Goal: Communication & Community: Ask a question

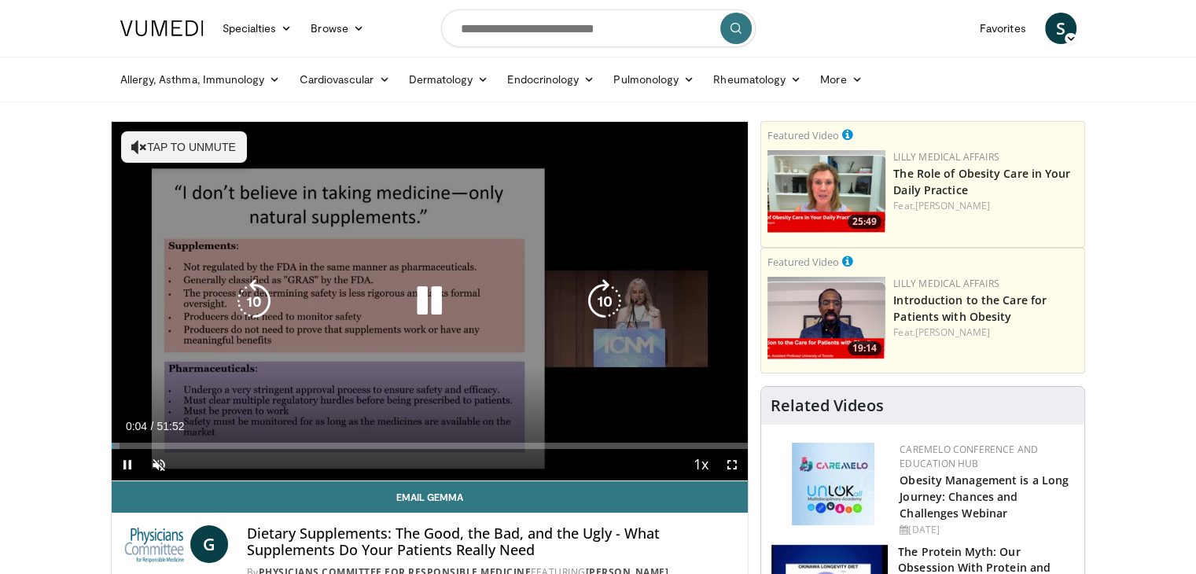
click at [174, 145] on button "Tap to unmute" at bounding box center [184, 146] width 126 height 31
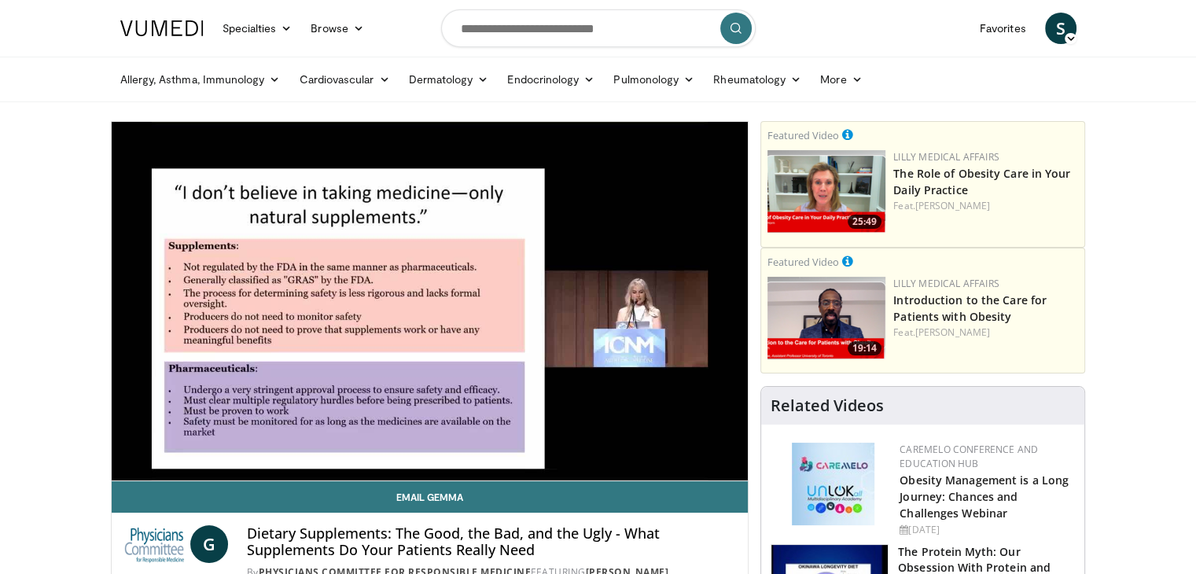
click at [139, 444] on video-js "**********" at bounding box center [430, 301] width 637 height 359
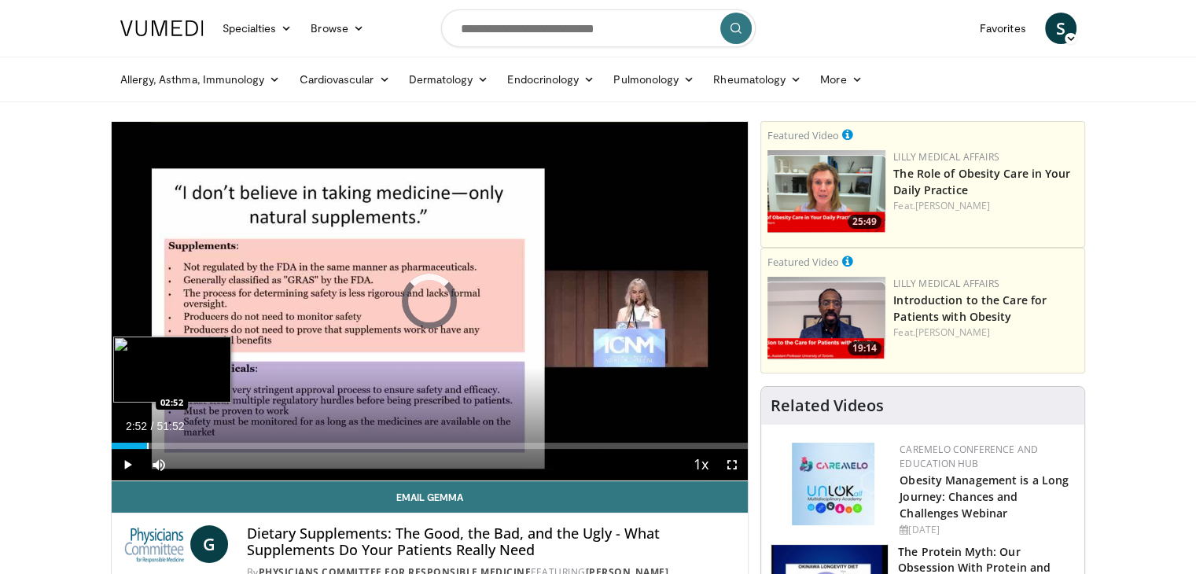
click at [147, 447] on div "Progress Bar" at bounding box center [148, 446] width 2 height 6
click at [182, 446] on div "Progress Bar" at bounding box center [183, 446] width 2 height 6
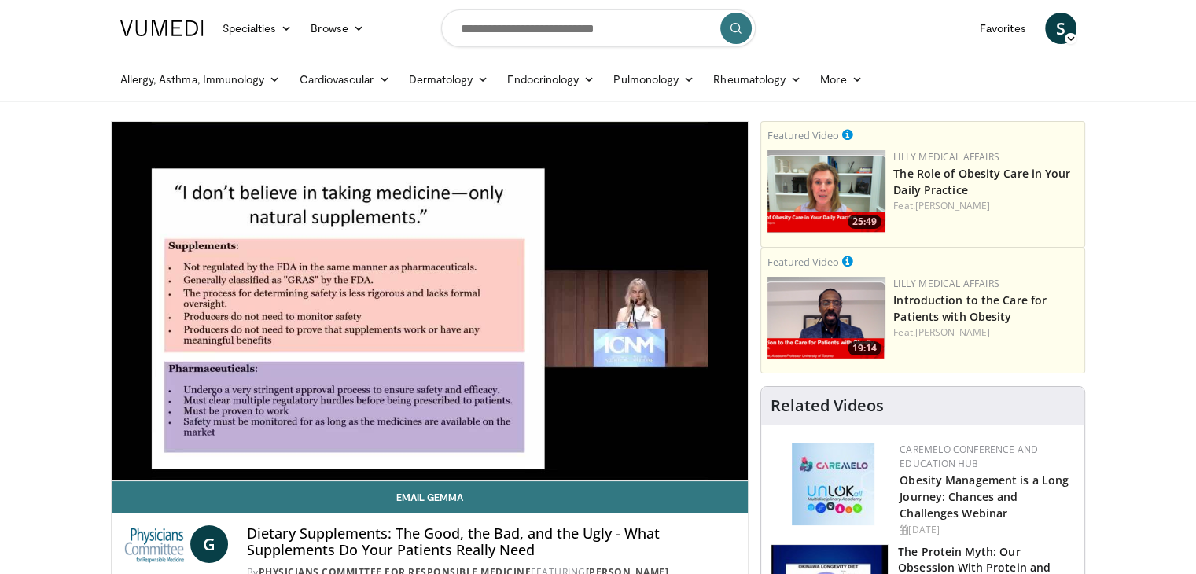
click at [211, 447] on video-js "**********" at bounding box center [430, 301] width 637 height 359
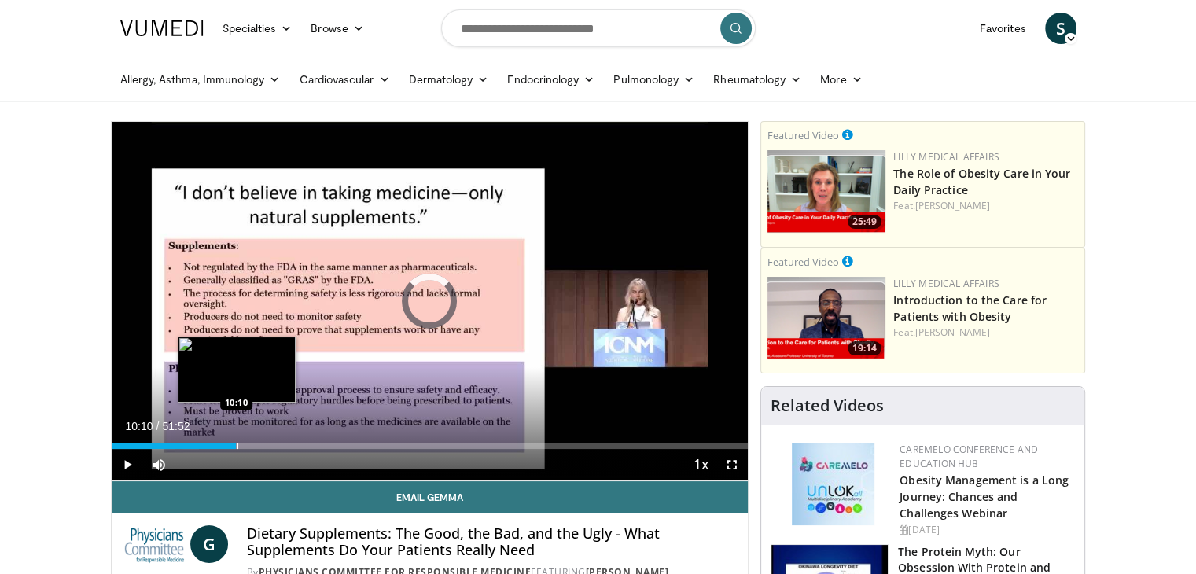
click at [237, 444] on div "Progress Bar" at bounding box center [238, 446] width 2 height 6
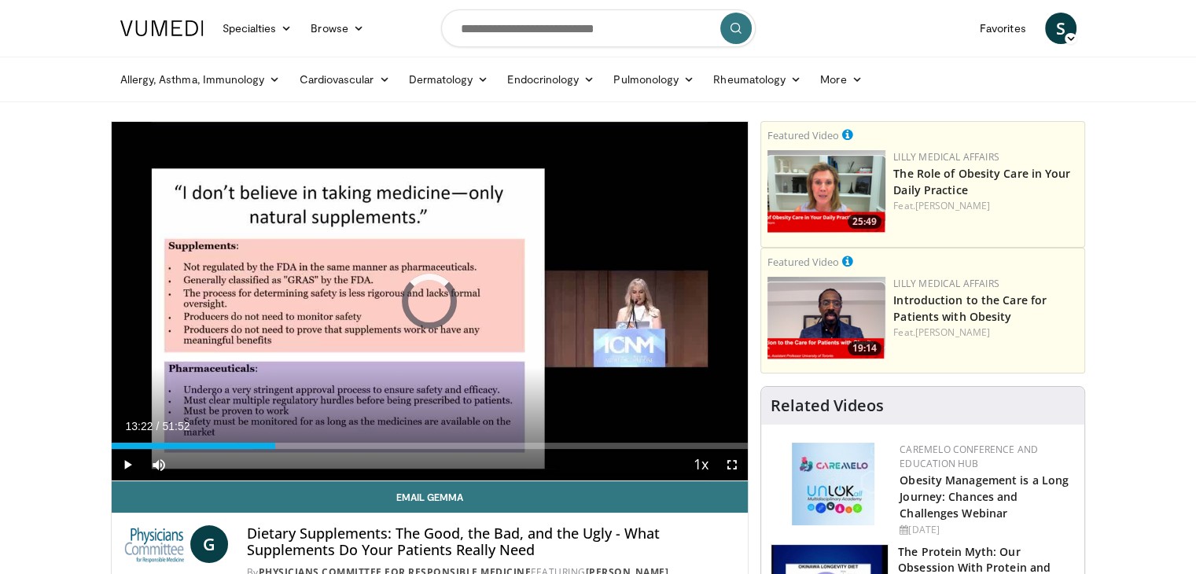
click at [276, 445] on div "Progress Bar" at bounding box center [277, 446] width 2 height 6
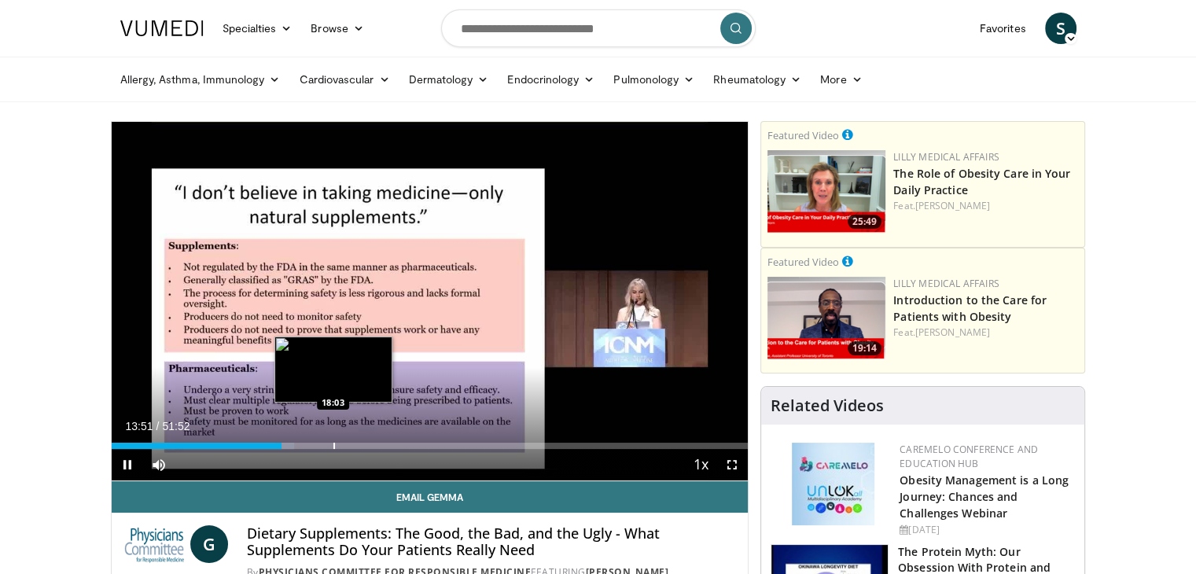
click at [333, 441] on div "Loaded : 28.69% 13:51 18:03" at bounding box center [430, 441] width 637 height 15
click at [314, 447] on div "Progress Bar" at bounding box center [315, 446] width 2 height 6
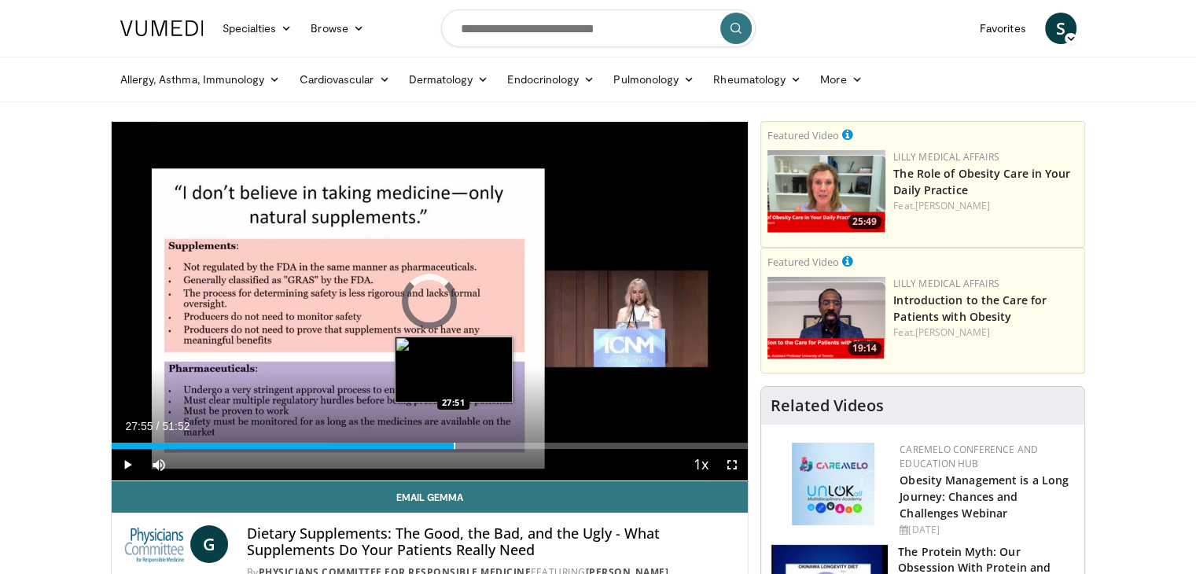
click at [454, 447] on div "Progress Bar" at bounding box center [455, 446] width 2 height 6
click at [443, 445] on div "Progress Bar" at bounding box center [444, 446] width 2 height 6
click at [451, 446] on div "Progress Bar" at bounding box center [452, 446] width 2 height 6
click at [462, 447] on div "Progress Bar" at bounding box center [463, 446] width 2 height 6
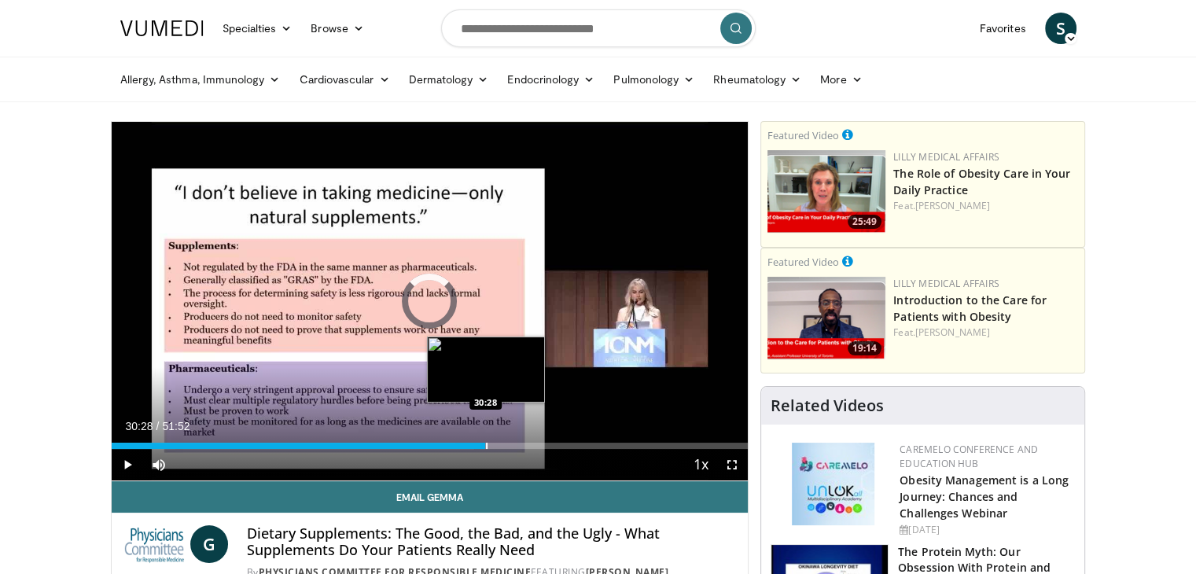
click at [486, 443] on div "Progress Bar" at bounding box center [487, 446] width 2 height 6
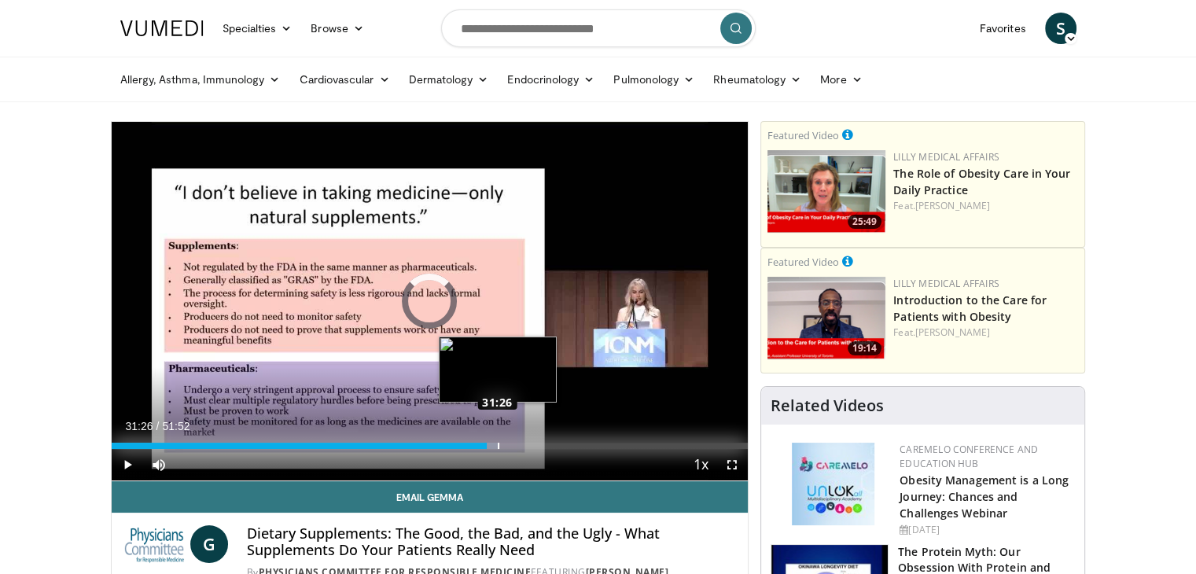
drag, startPoint x: 507, startPoint y: 446, endPoint x: 497, endPoint y: 443, distance: 10.5
click at [497, 443] on div "Loaded : 60.88% 31:26 31:26" at bounding box center [430, 446] width 637 height 6
click at [513, 446] on div "Progress Bar" at bounding box center [514, 446] width 2 height 6
click at [530, 445] on div "Progress Bar" at bounding box center [531, 446] width 2 height 6
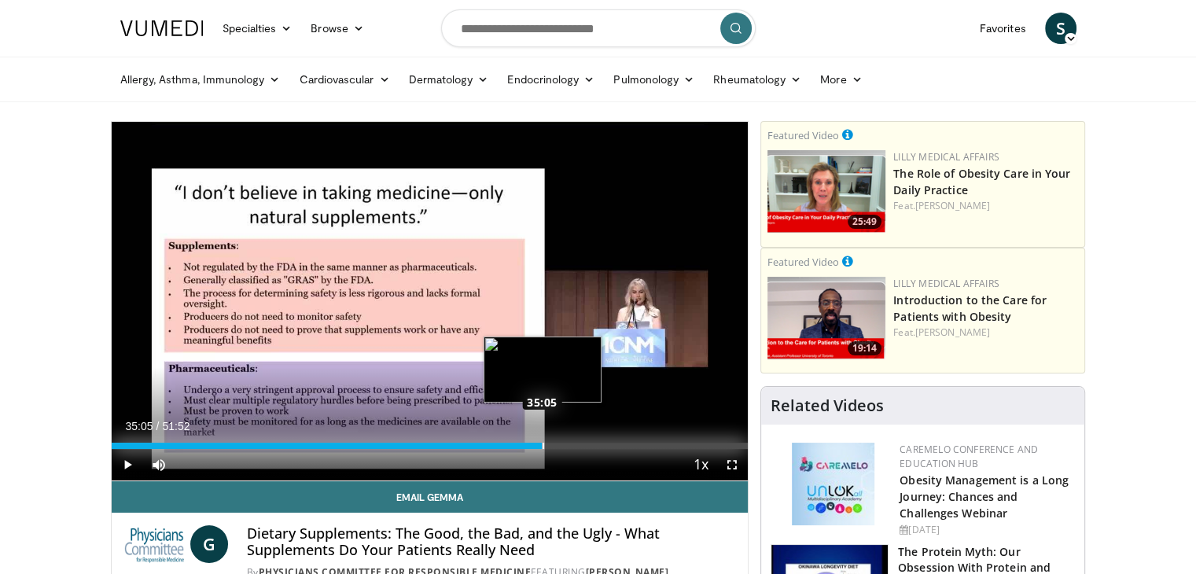
click at [543, 447] on div "Progress Bar" at bounding box center [544, 446] width 2 height 6
click at [559, 447] on div "Progress Bar" at bounding box center [560, 446] width 2 height 6
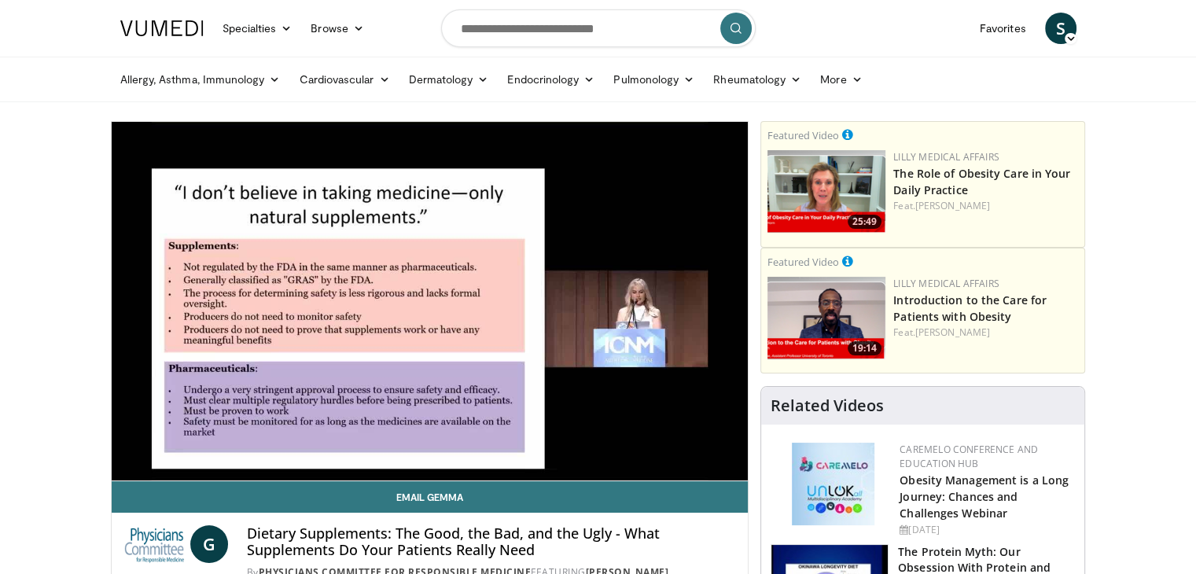
click at [535, 447] on video-js "**********" at bounding box center [430, 301] width 637 height 359
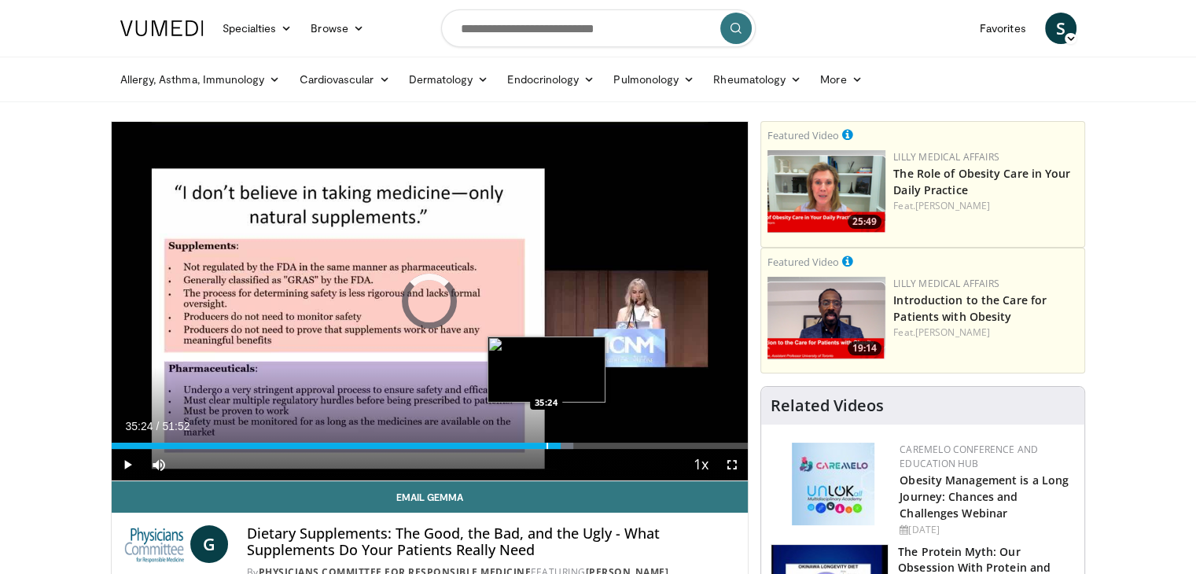
click at [546, 445] on div "Progress Bar" at bounding box center [547, 446] width 2 height 6
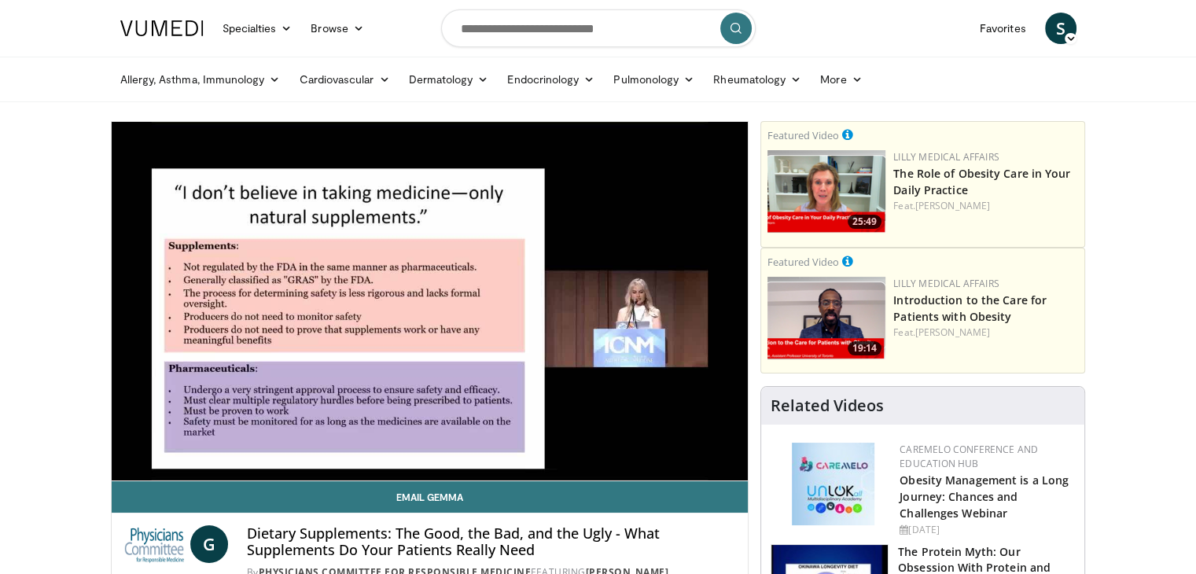
click at [590, 447] on video-js "**********" at bounding box center [430, 301] width 637 height 359
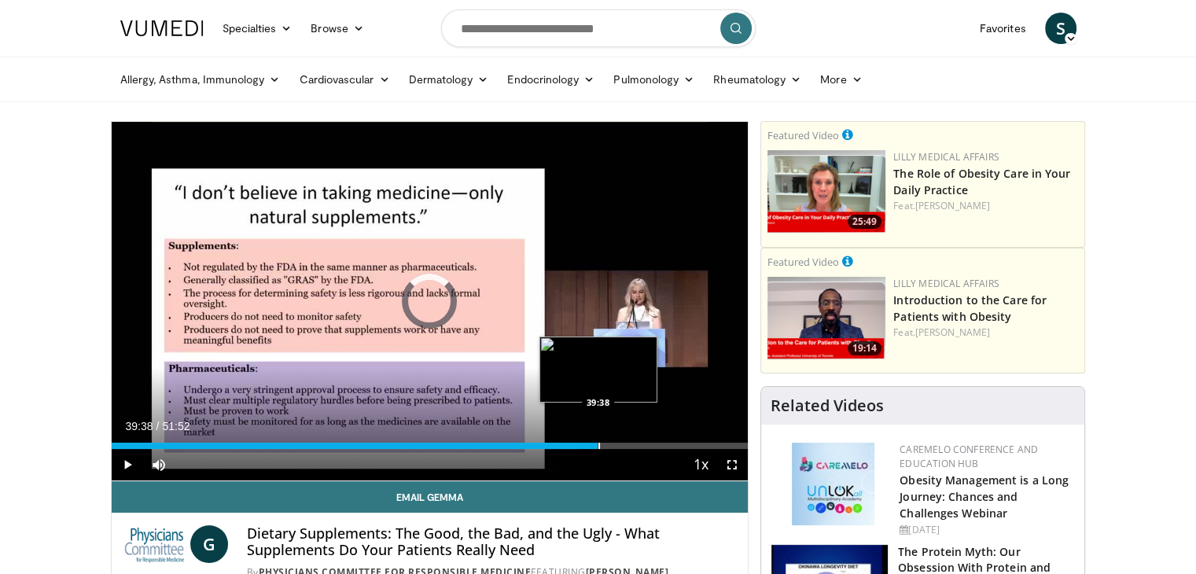
click at [598, 447] on div "Progress Bar" at bounding box center [599, 446] width 2 height 6
click at [615, 447] on div "Progress Bar" at bounding box center [616, 446] width 2 height 6
click at [626, 444] on div "Progress Bar" at bounding box center [627, 446] width 2 height 6
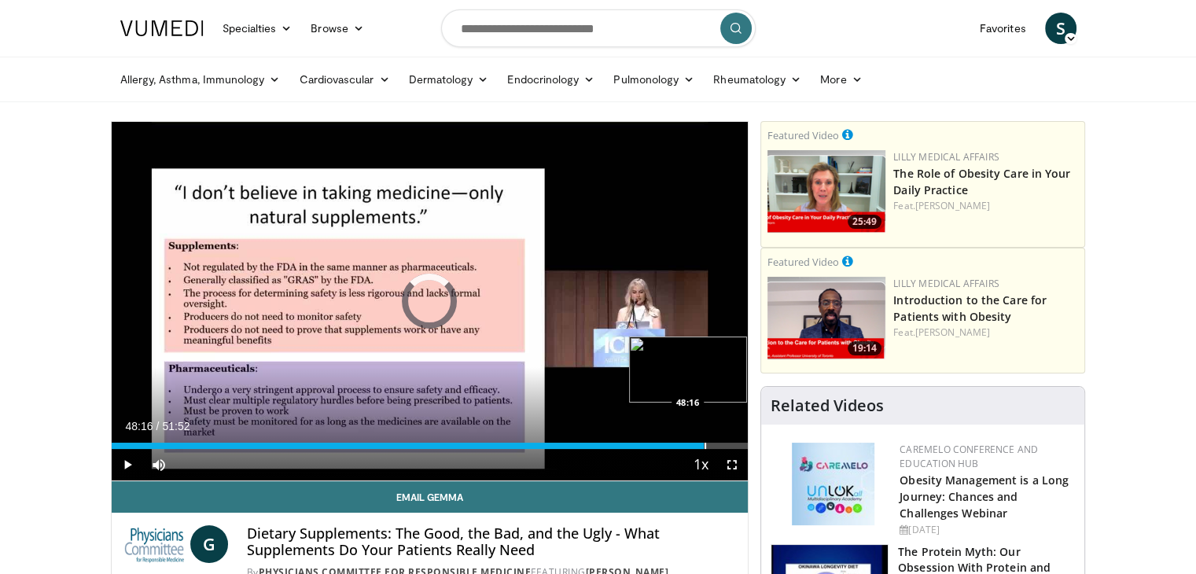
click at [704, 444] on div "Progress Bar" at bounding box center [705, 446] width 2 height 6
click at [715, 446] on div "Progress Bar" at bounding box center [716, 446] width 2 height 6
click at [723, 447] on div "Progress Bar" at bounding box center [724, 446] width 2 height 6
click at [735, 447] on div "Progress Bar" at bounding box center [736, 446] width 2 height 6
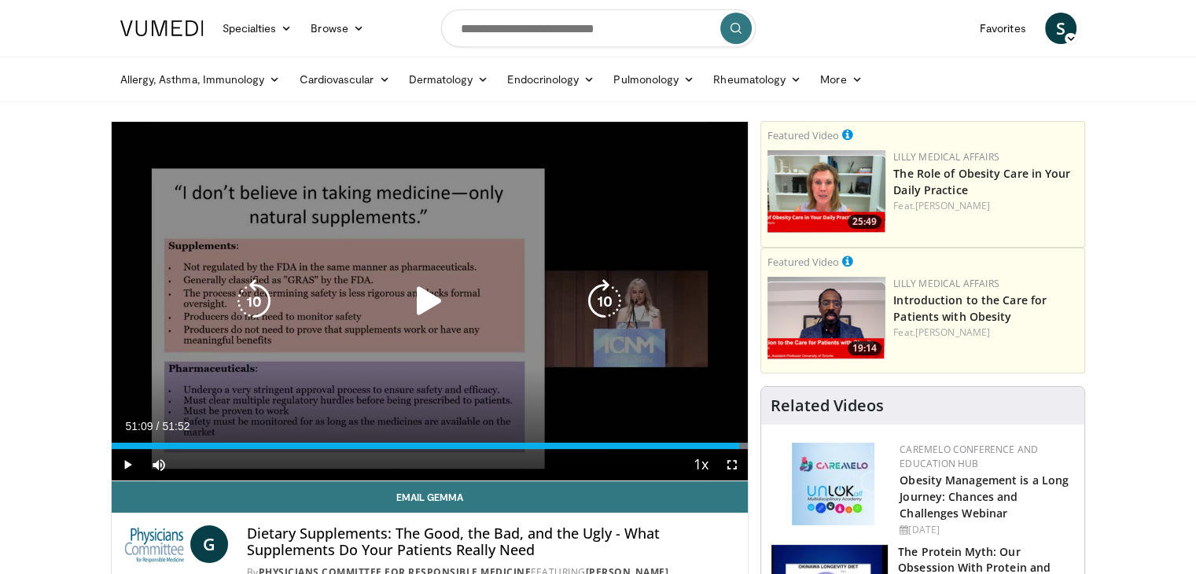
click at [739, 446] on div "Loaded : 99.93% 51:09 50:46" at bounding box center [430, 446] width 637 height 6
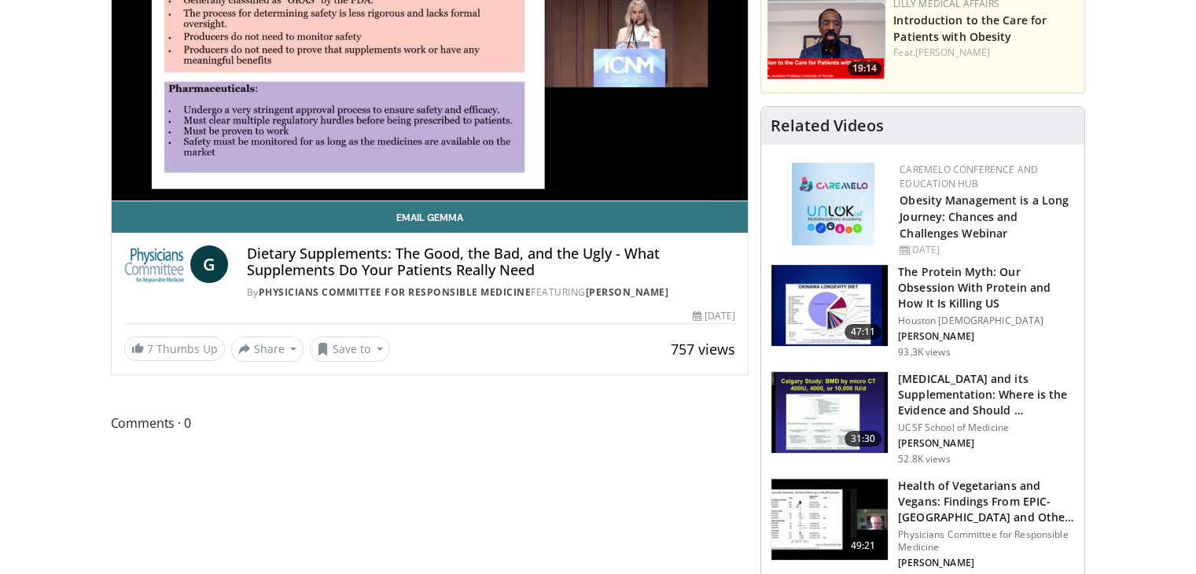
scroll to position [315, 0]
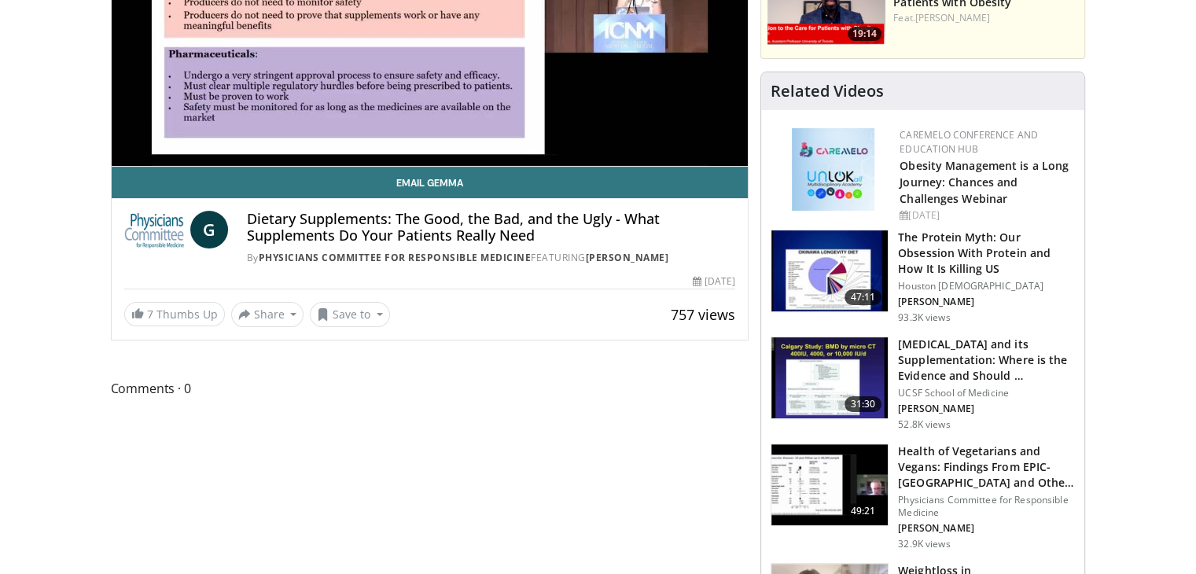
click at [204, 388] on span "Comments 0" at bounding box center [430, 388] width 638 height 20
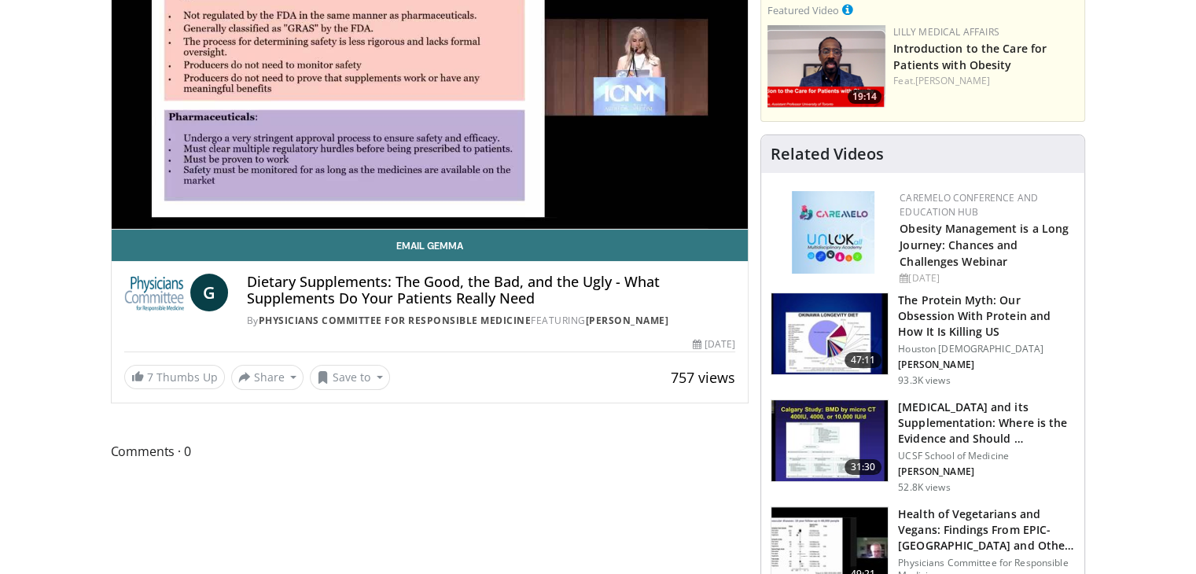
scroll to position [283, 0]
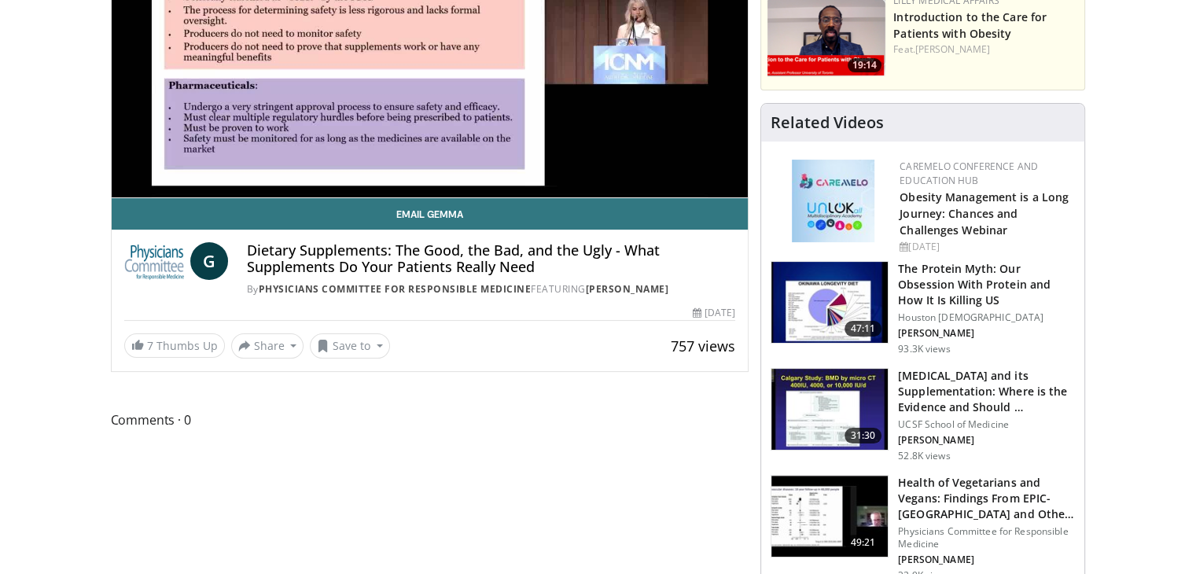
click at [134, 414] on span "Comments 0" at bounding box center [430, 420] width 638 height 20
click at [211, 410] on span "Comments 0" at bounding box center [430, 420] width 638 height 20
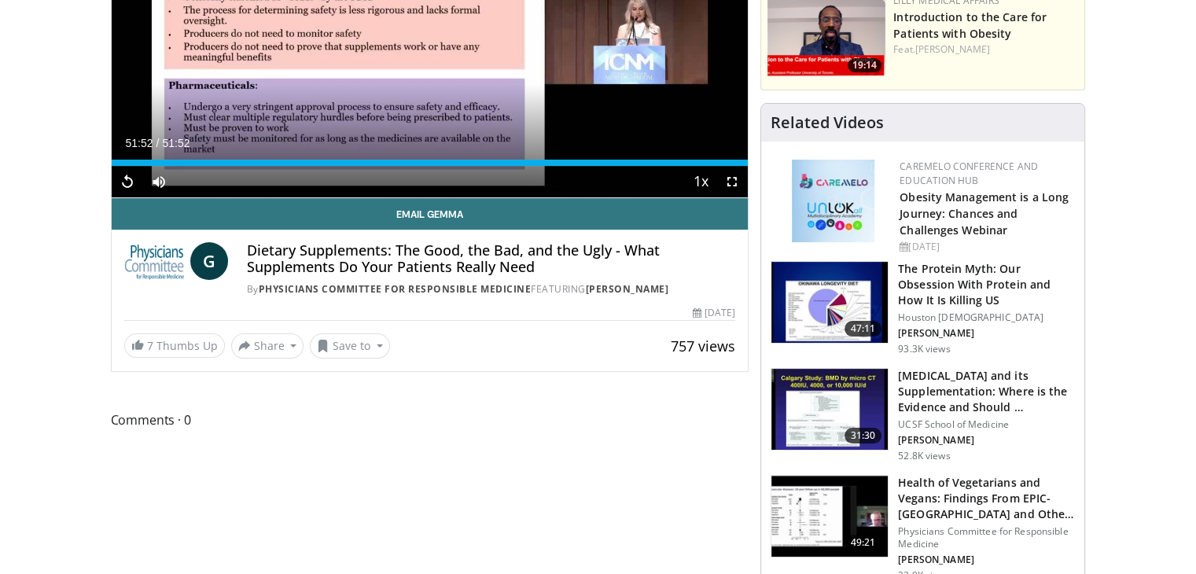
click at [209, 419] on span "Comments 0" at bounding box center [430, 420] width 638 height 20
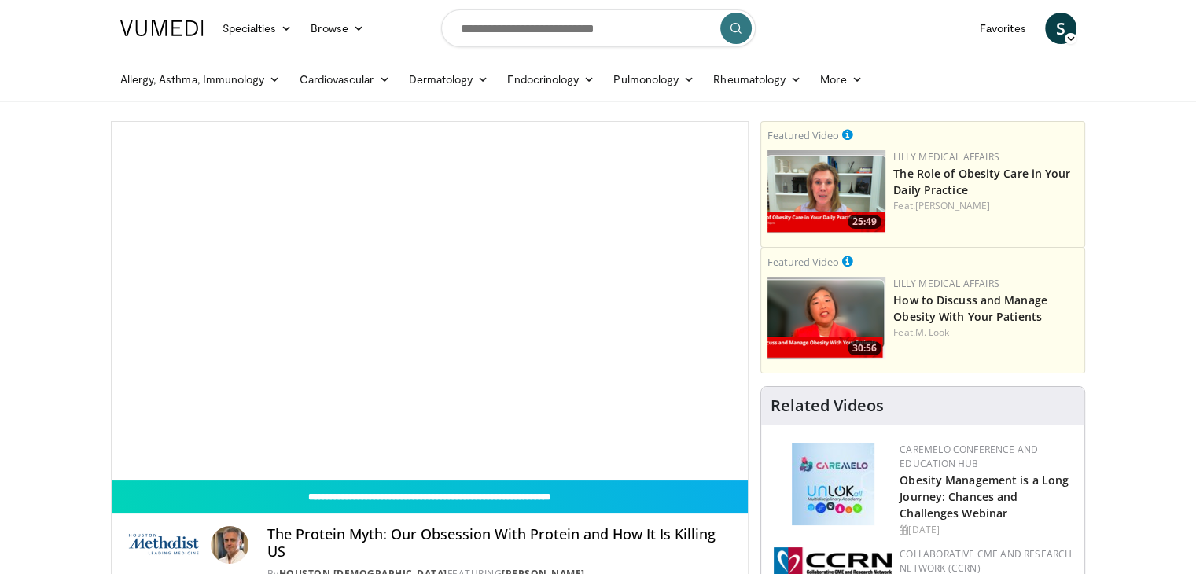
click at [218, 336] on div "10 seconds Tap to unmute" at bounding box center [430, 301] width 637 height 358
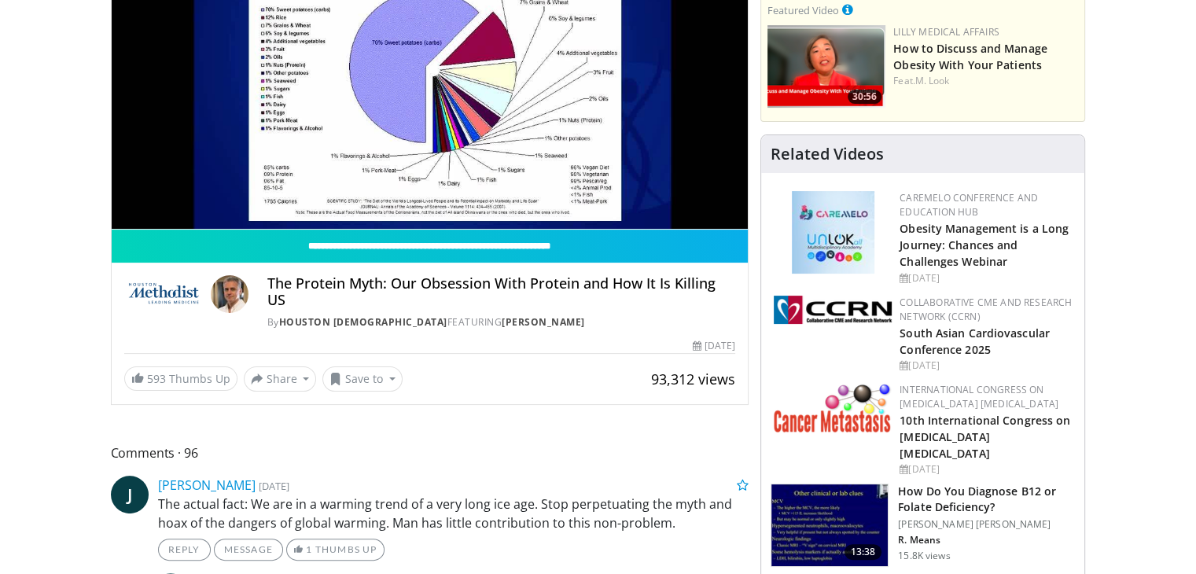
scroll to position [220, 0]
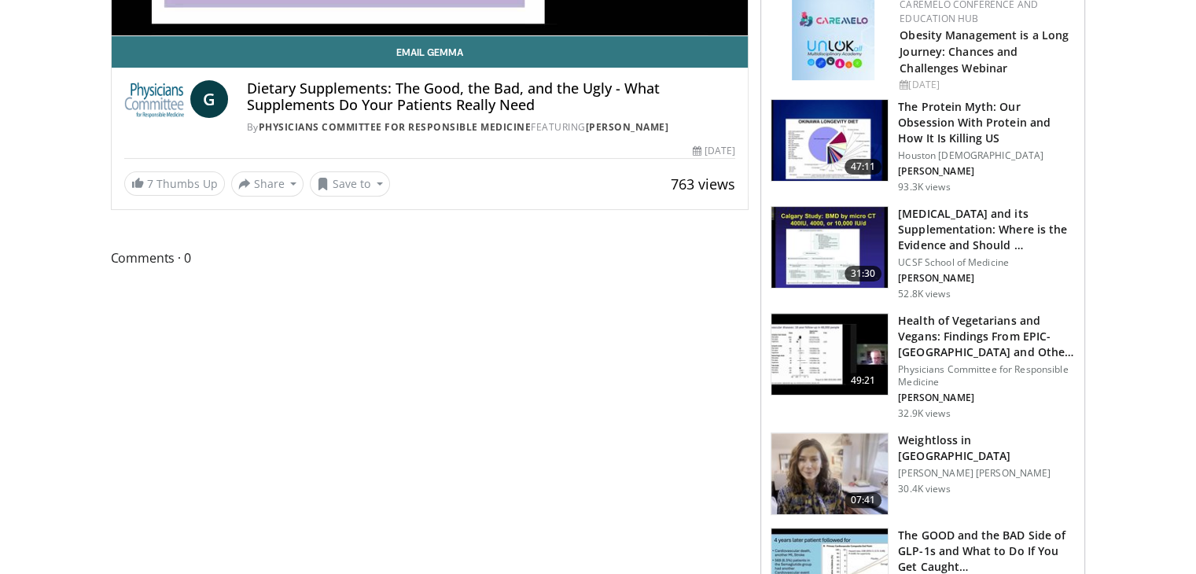
scroll to position [451, 0]
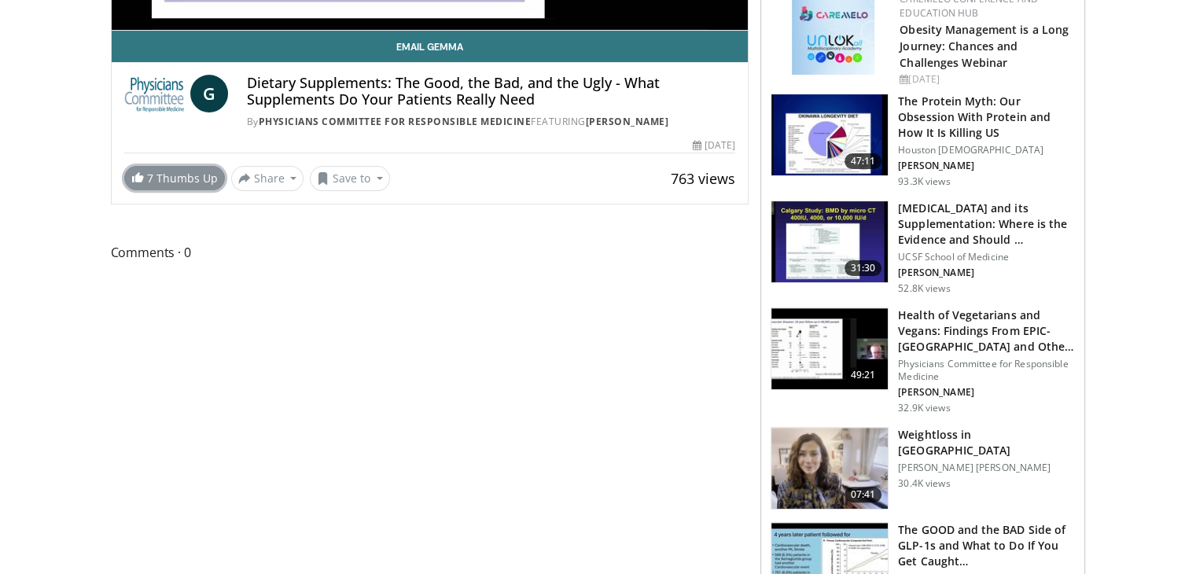
click at [149, 180] on span "7" at bounding box center [150, 178] width 6 height 15
click at [632, 123] on link "[PERSON_NAME]" at bounding box center [627, 121] width 83 height 13
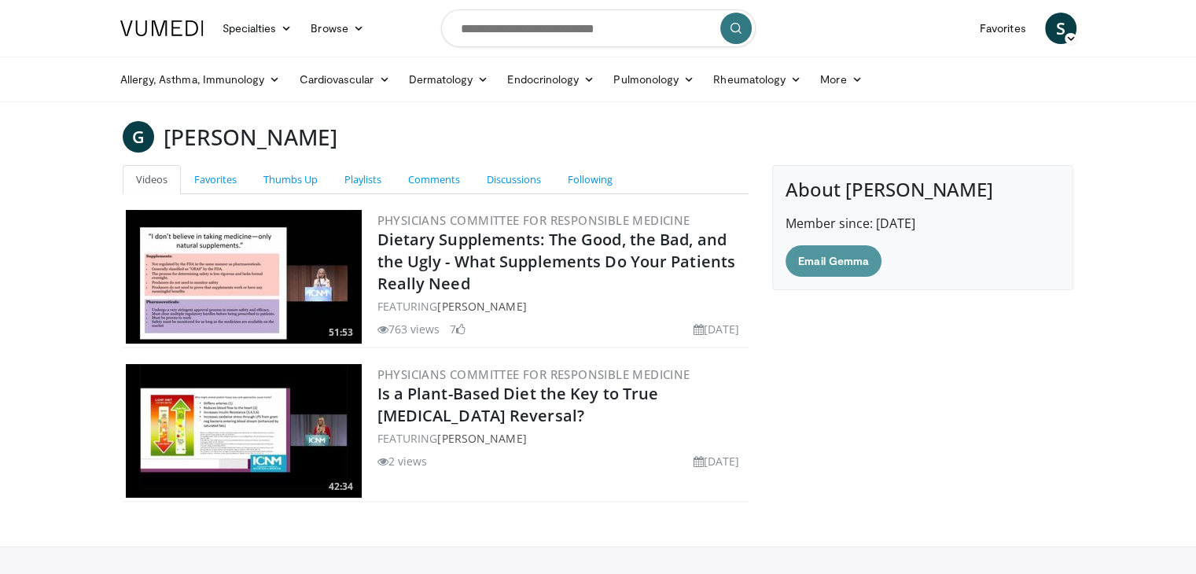
click at [811, 265] on link "Email Gemma" at bounding box center [833, 260] width 96 height 31
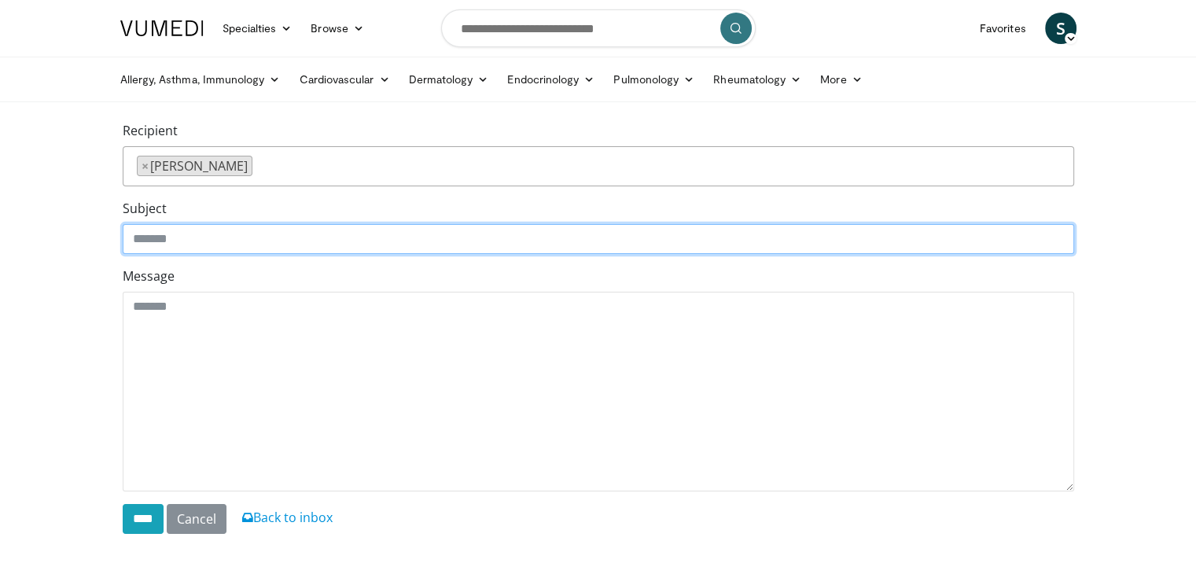
click at [181, 240] on input "Subject" at bounding box center [598, 239] width 951 height 30
type input "**********"
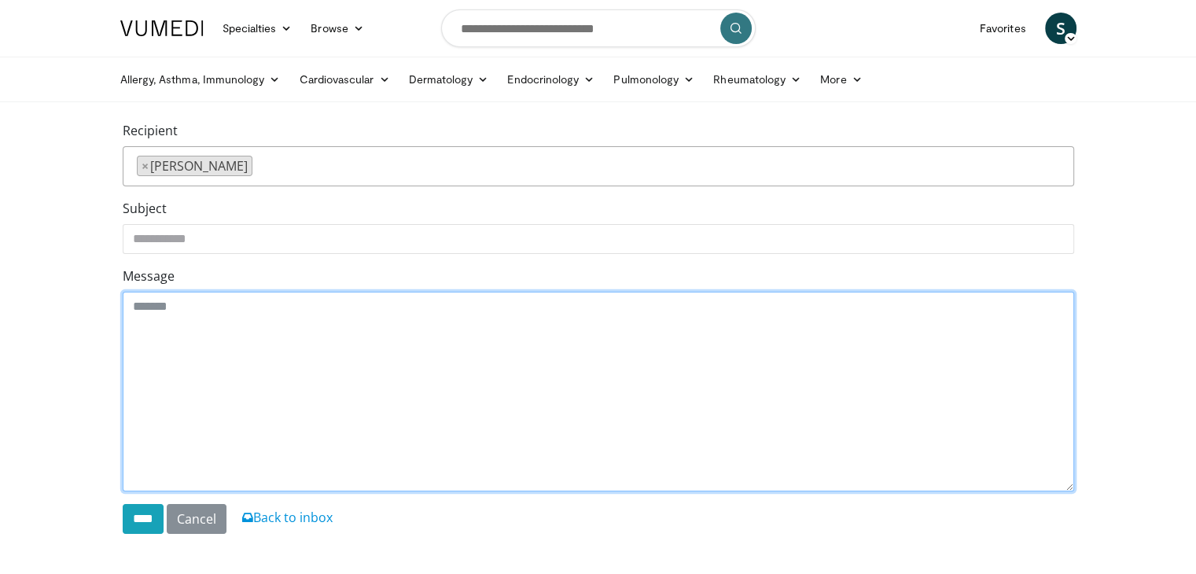
click at [159, 318] on textarea "Message" at bounding box center [598, 392] width 951 height 200
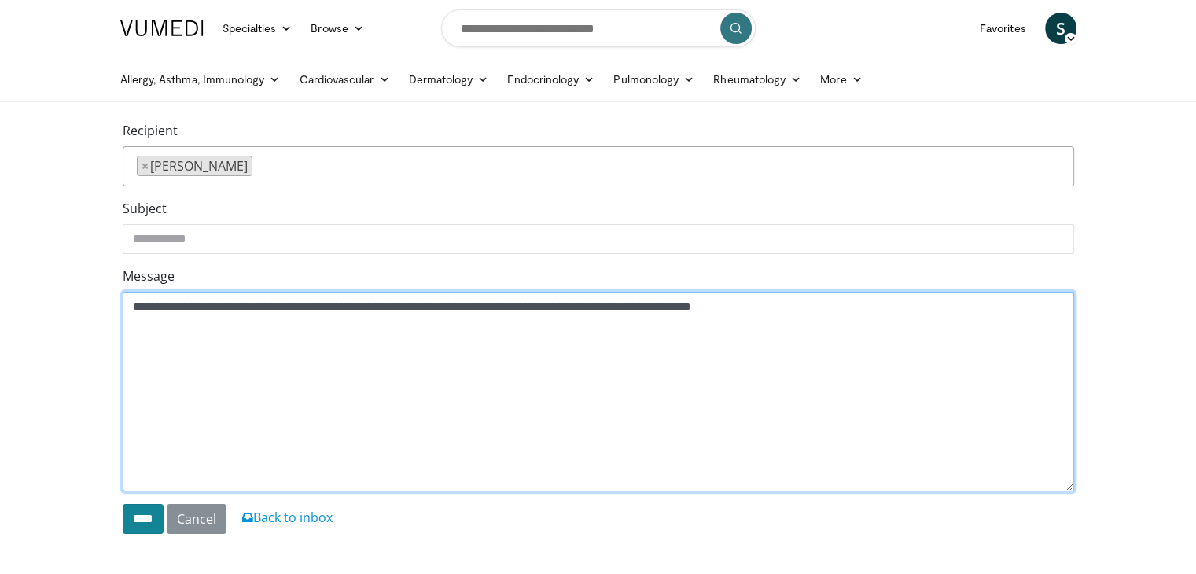
type textarea "**********"
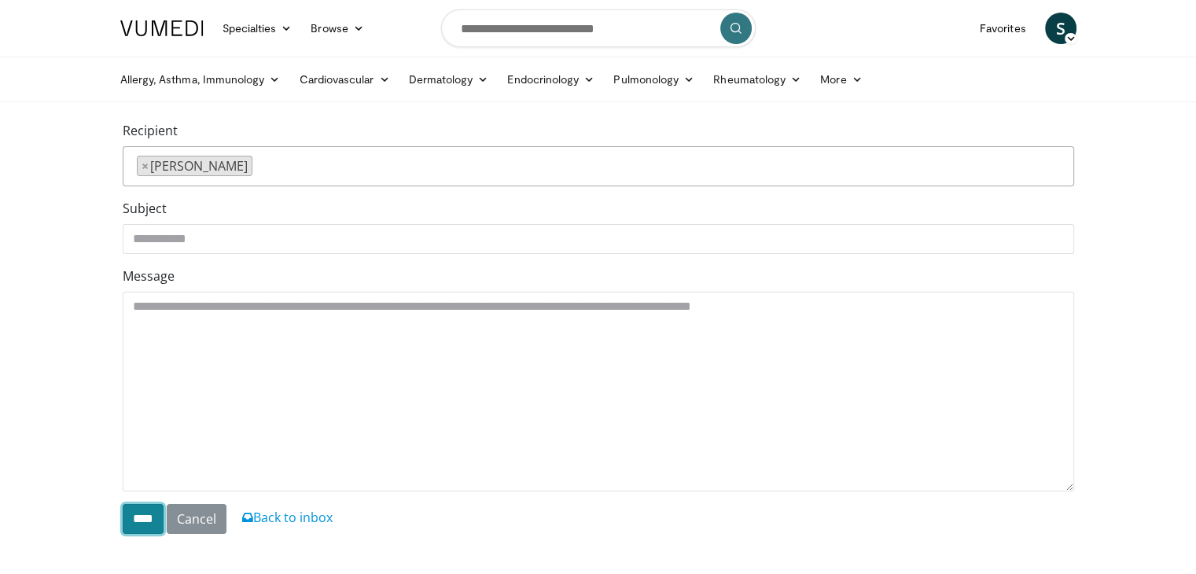
click at [157, 518] on input "****" at bounding box center [143, 519] width 41 height 30
